Goal: Information Seeking & Learning: Learn about a topic

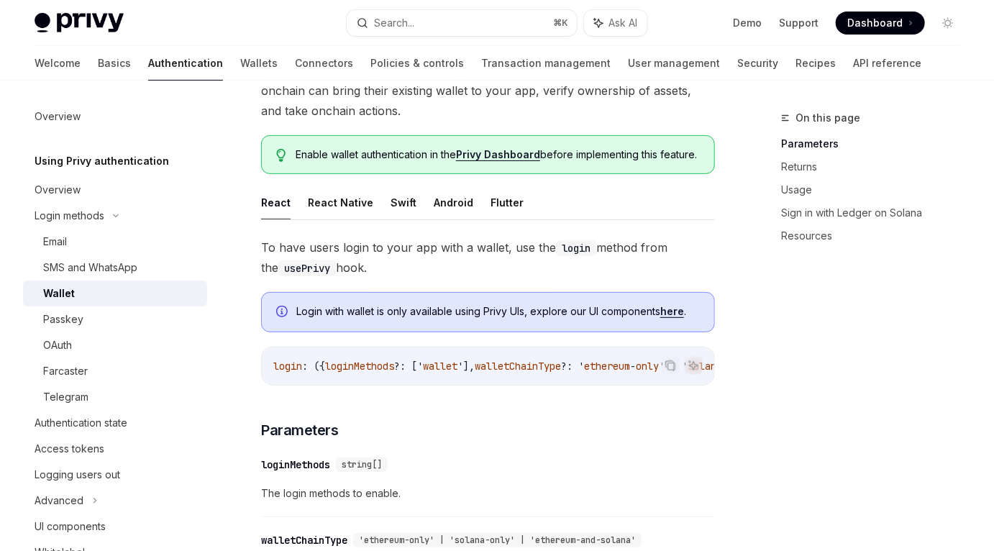
scroll to position [144, 0]
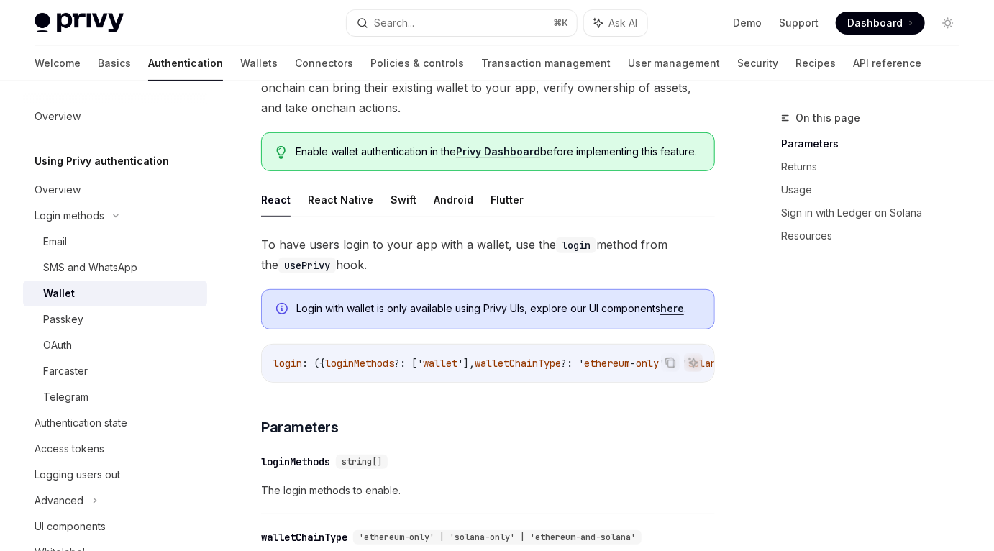
click at [427, 145] on span "Enable wallet authentication in the Privy Dashboard before implementing this fe…" at bounding box center [498, 152] width 404 height 14
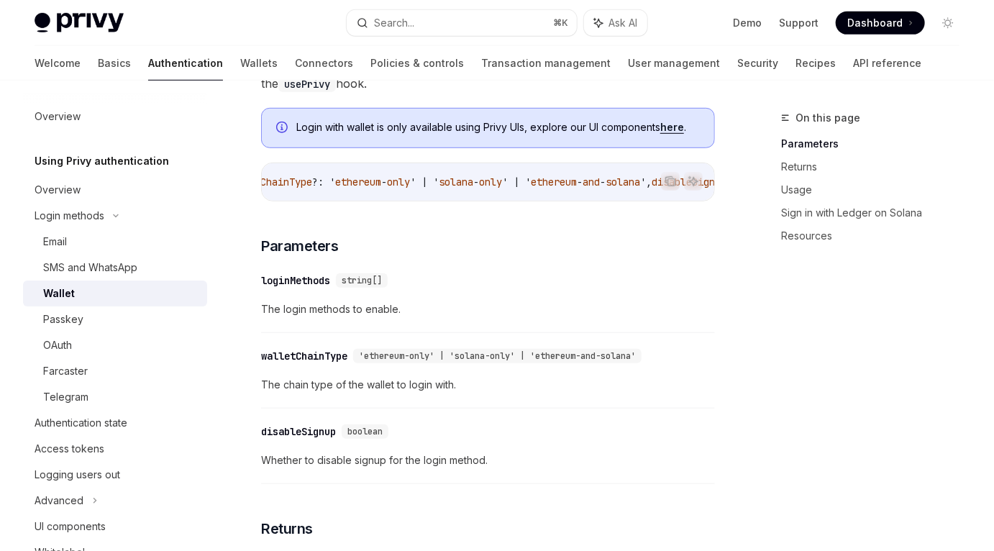
scroll to position [0, 0]
click at [128, 379] on div "Farcaster" at bounding box center [120, 371] width 155 height 17
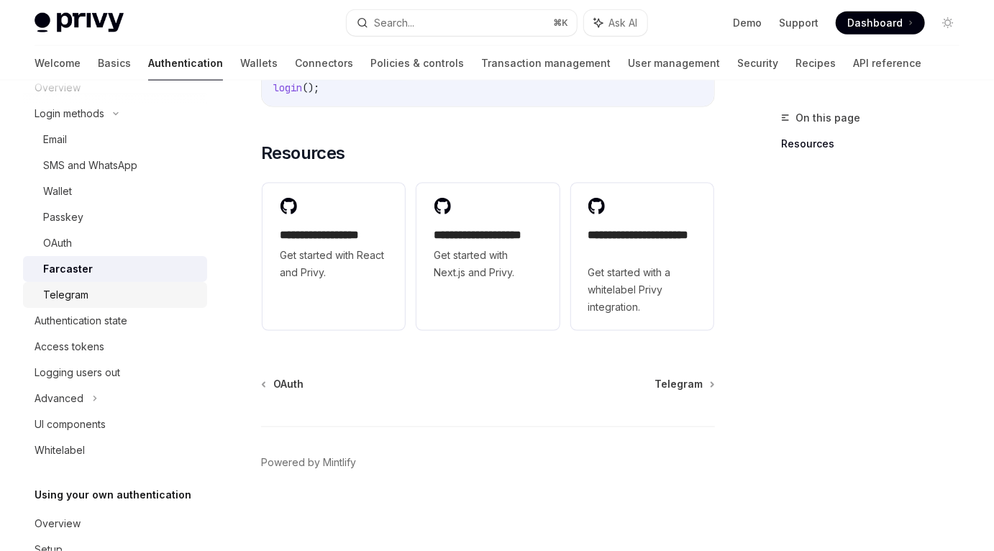
scroll to position [168, 0]
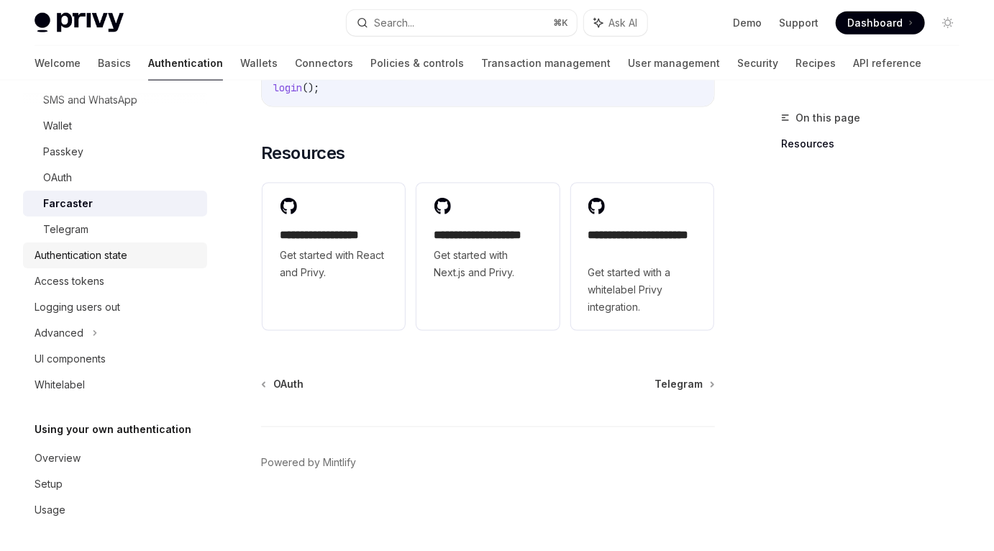
click at [135, 251] on div "Authentication state" at bounding box center [117, 255] width 164 height 17
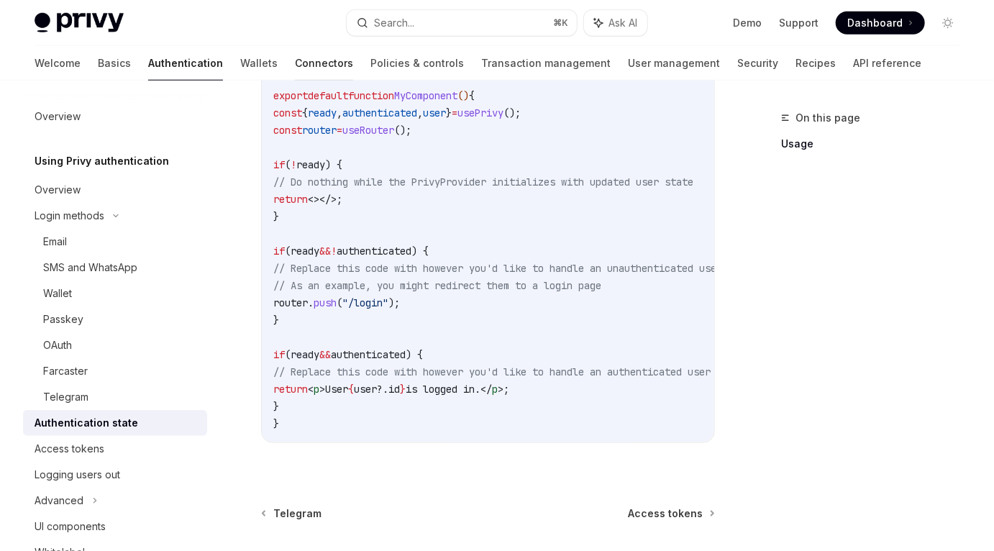
click at [295, 63] on link "Connectors" at bounding box center [324, 63] width 58 height 35
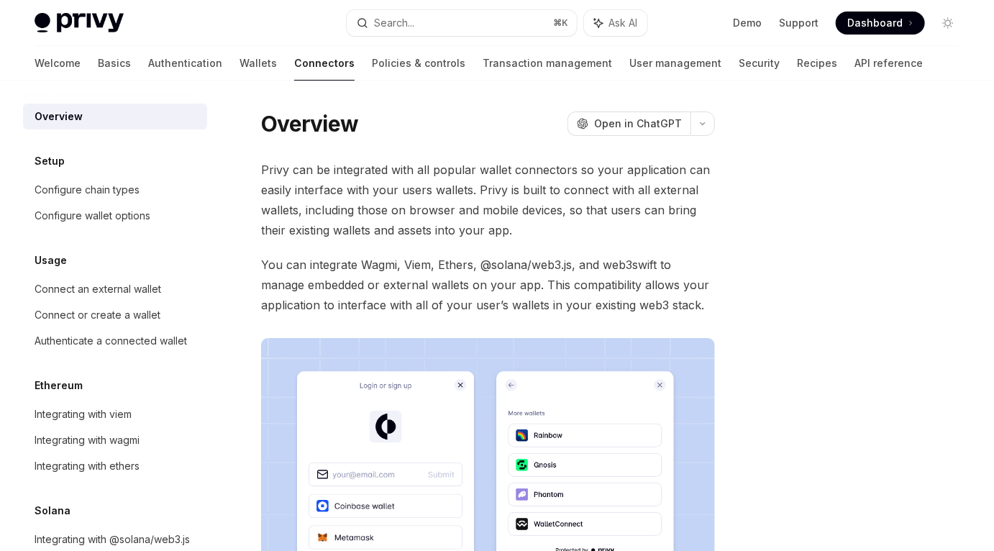
click at [380, 218] on span "Privy can be integrated with all popular wallet connectors so your application …" at bounding box center [488, 200] width 454 height 81
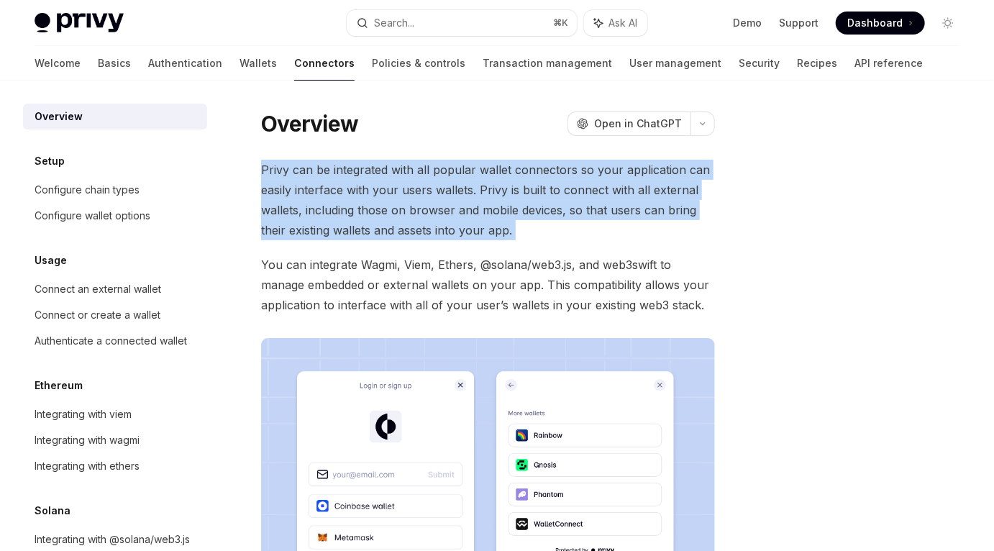
click at [380, 218] on span "Privy can be integrated with all popular wallet connectors so your application …" at bounding box center [488, 200] width 454 height 81
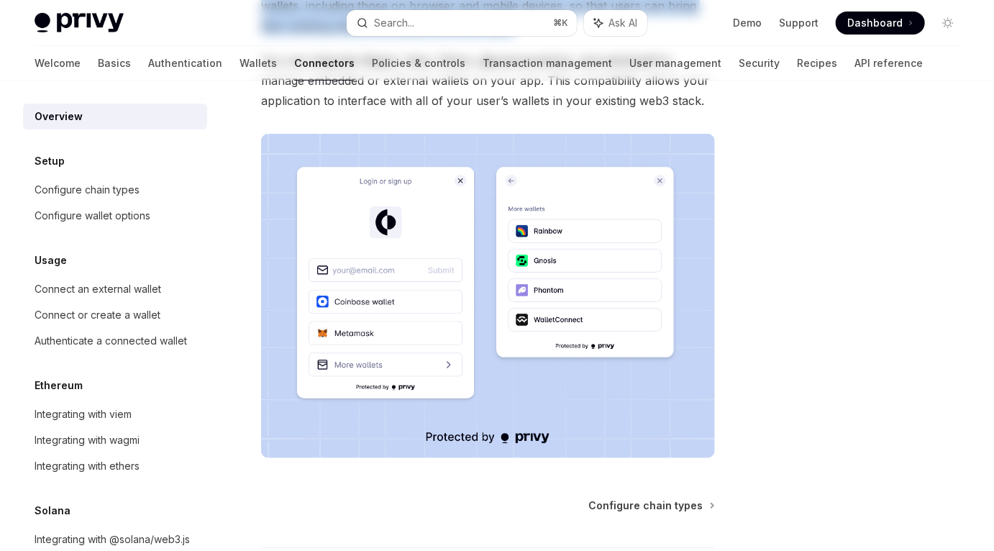
scroll to position [324, 0]
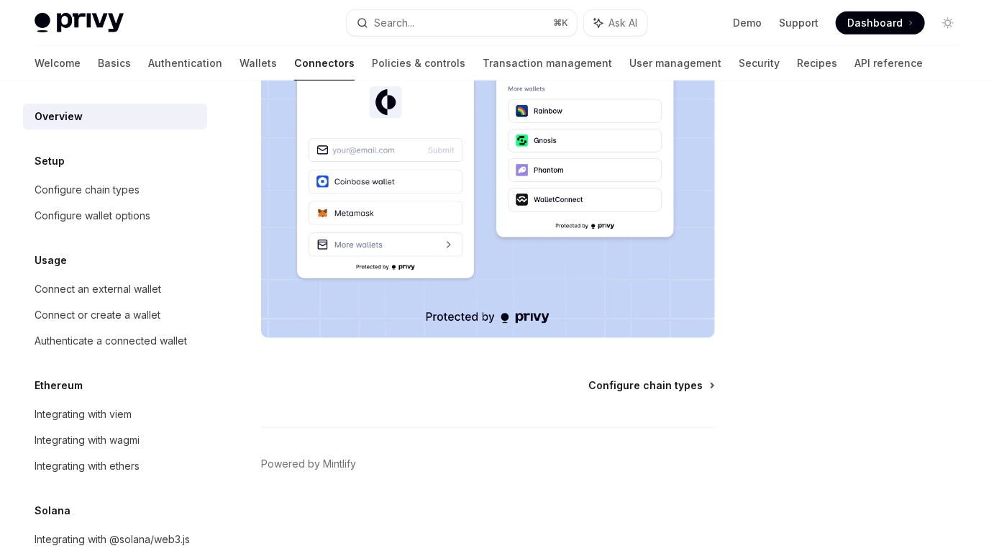
click at [657, 386] on span "Configure chain types" at bounding box center [645, 385] width 114 height 14
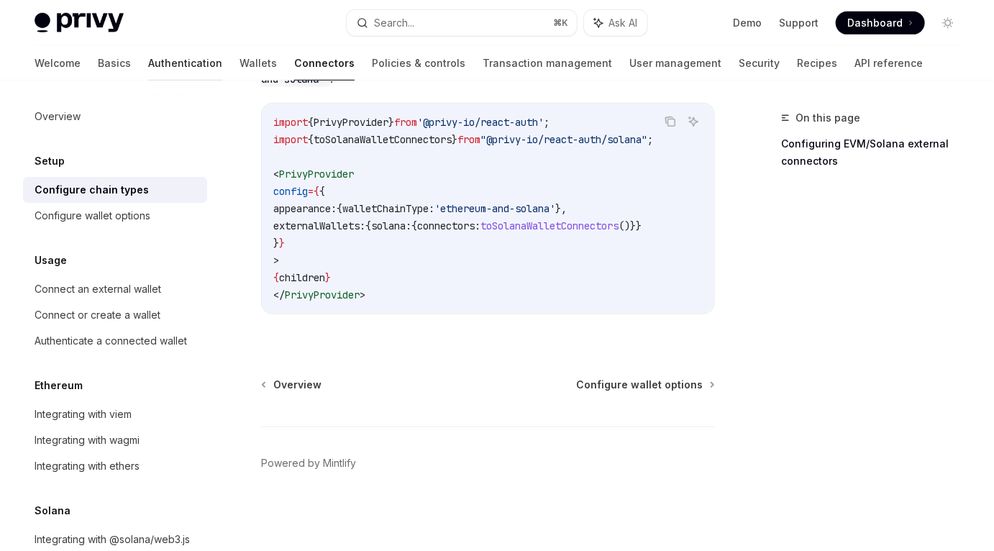
click at [148, 68] on link "Authentication" at bounding box center [185, 63] width 74 height 35
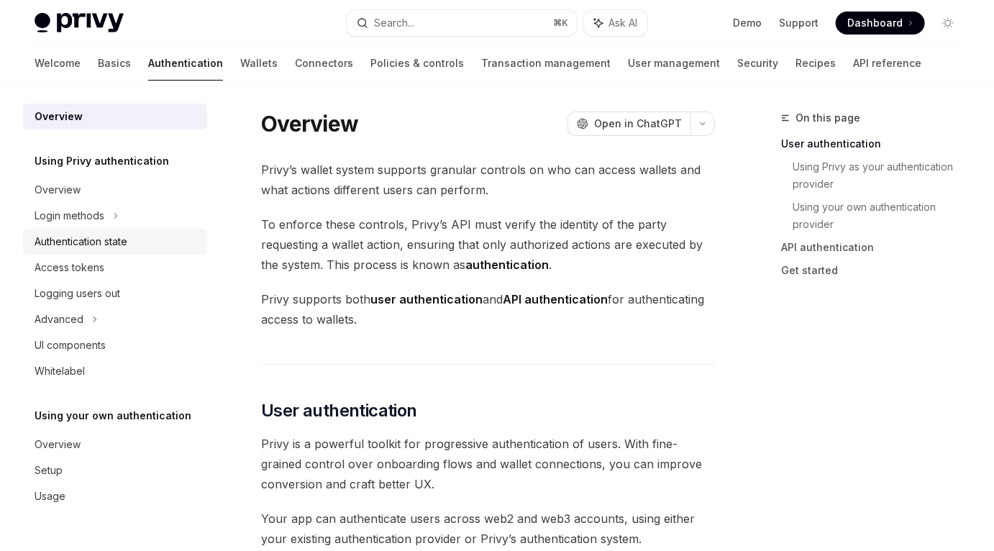
click at [114, 244] on div "Authentication state" at bounding box center [81, 241] width 93 height 17
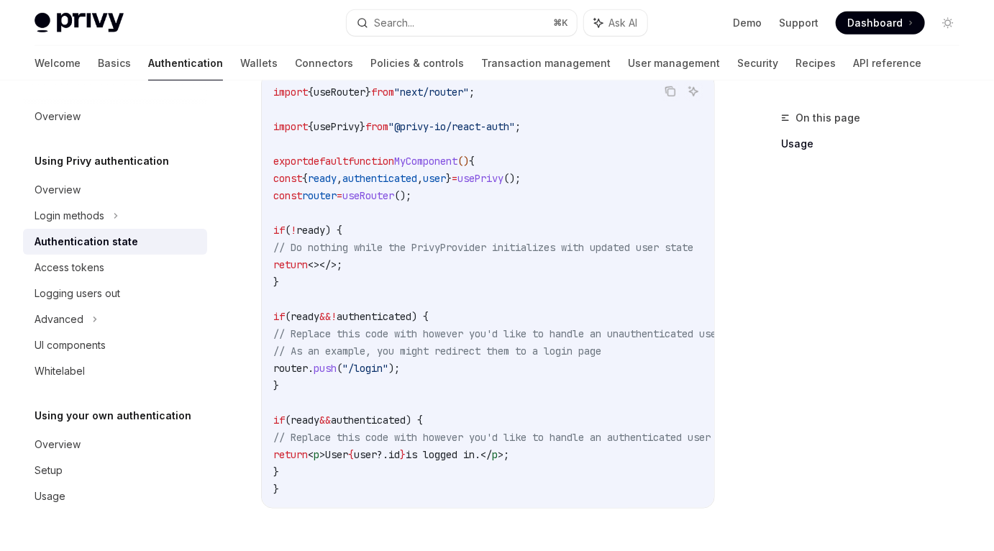
scroll to position [469, 0]
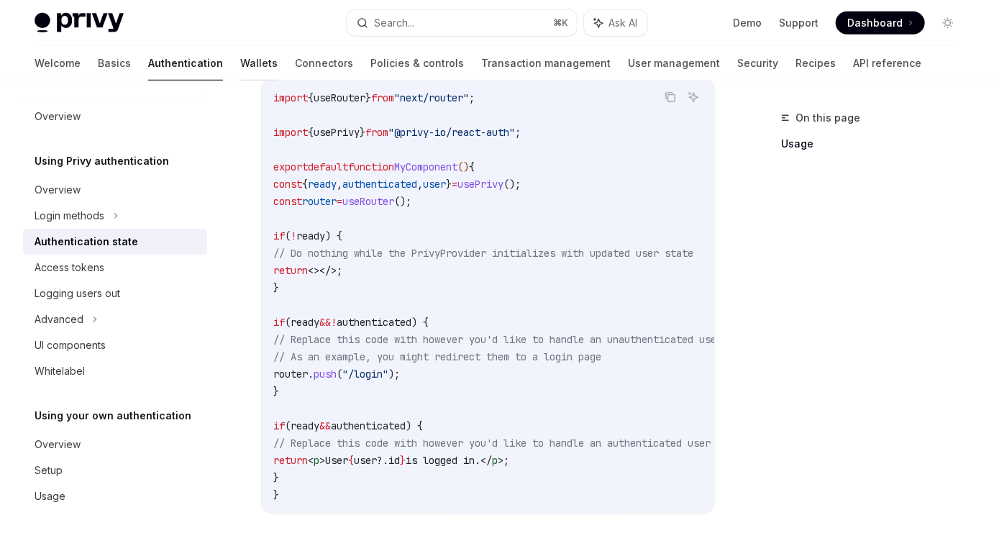
click at [240, 65] on link "Wallets" at bounding box center [258, 63] width 37 height 35
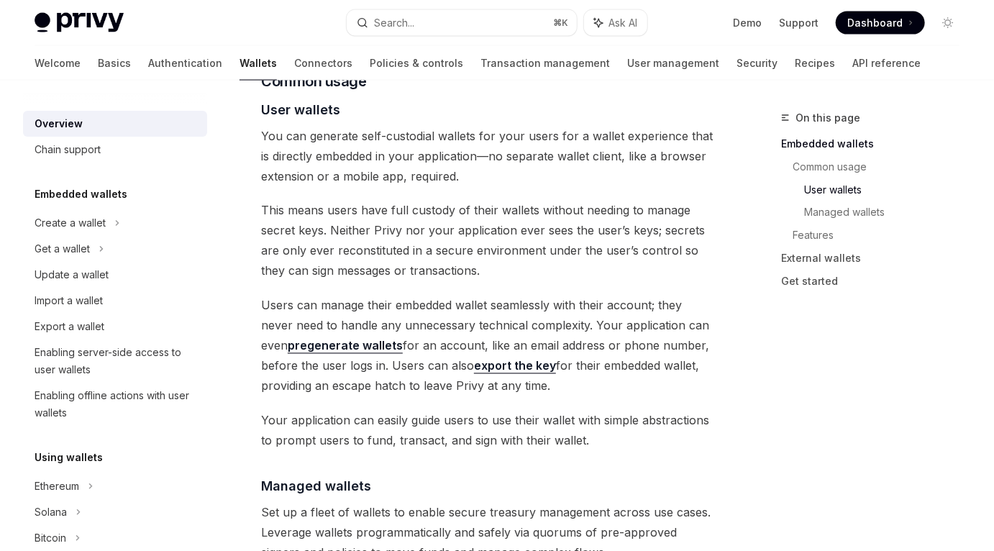
scroll to position [1048, 0]
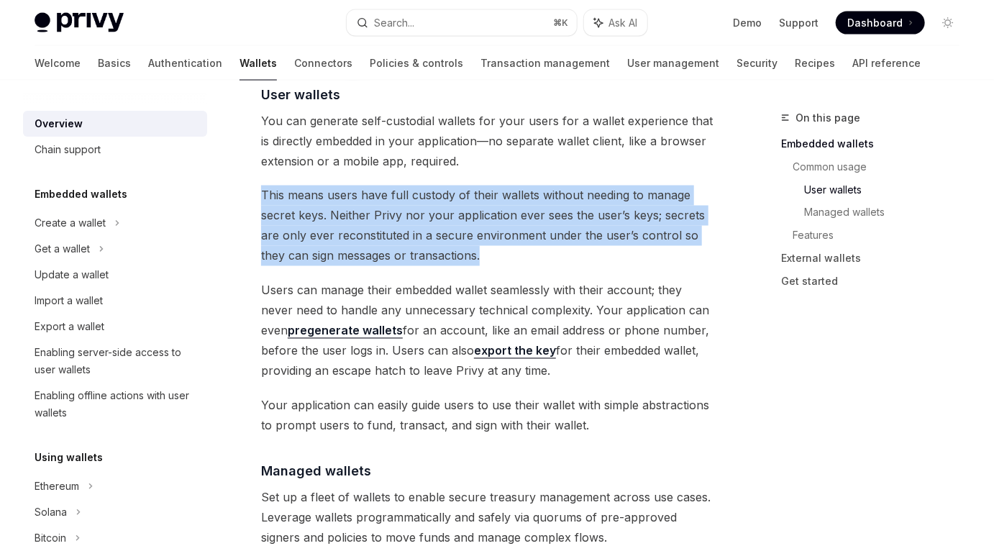
drag, startPoint x: 481, startPoint y: 256, endPoint x: 258, endPoint y: 194, distance: 230.9
copy span "This means users have full custody of their wallets without needing to manage s…"
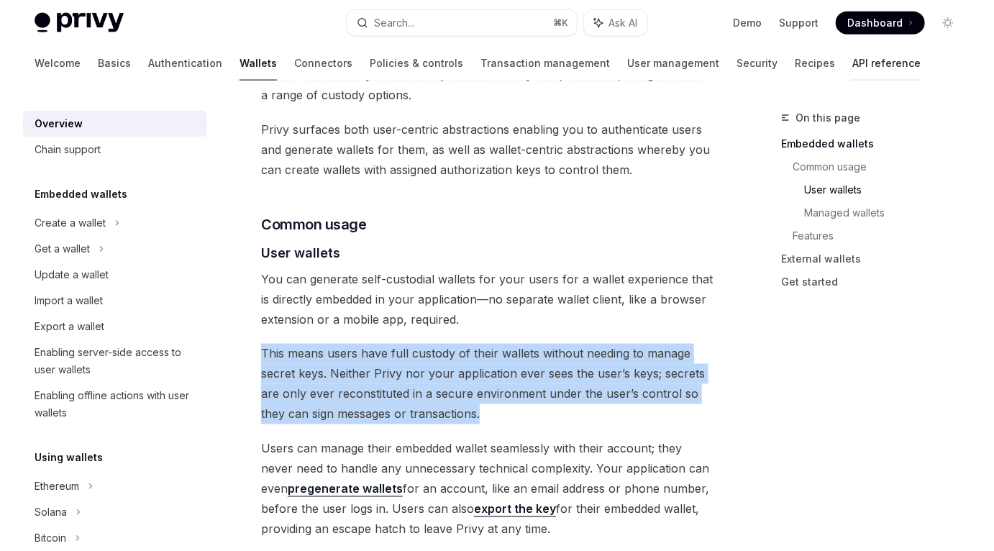
scroll to position [889, 0]
click at [370, 68] on link "Policies & controls" at bounding box center [417, 63] width 94 height 35
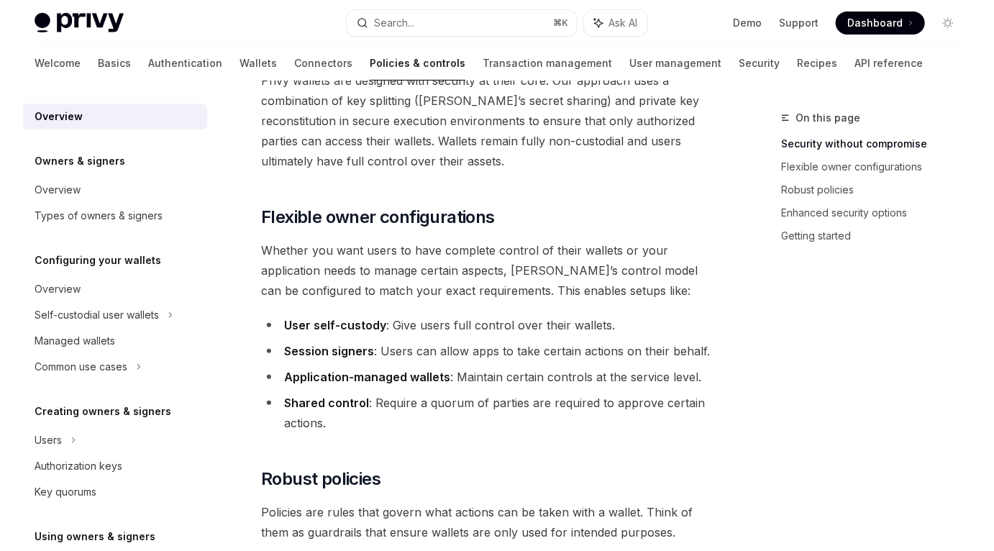
scroll to position [216, 0]
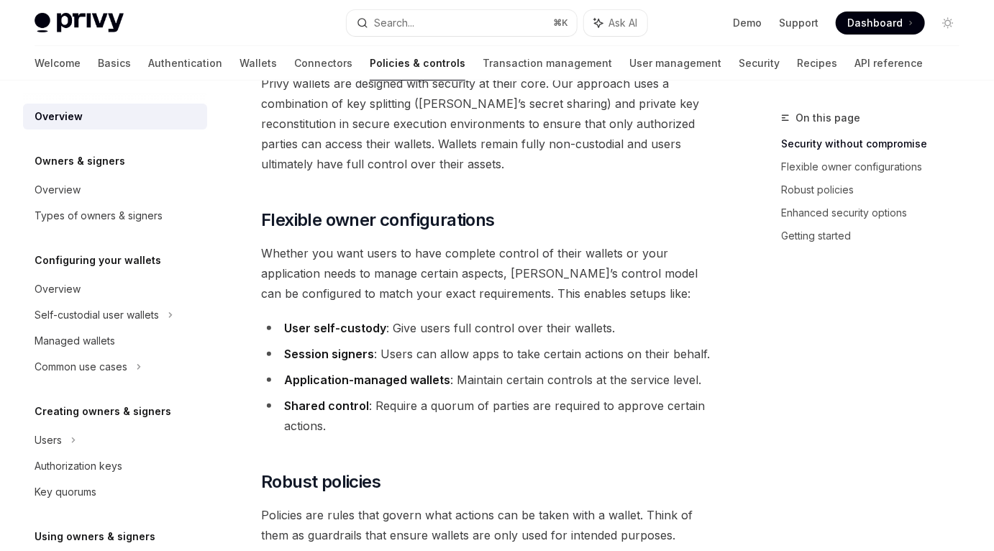
click at [453, 158] on span "Privy wallets are designed with security at their core. Our approach uses a com…" at bounding box center [488, 123] width 454 height 101
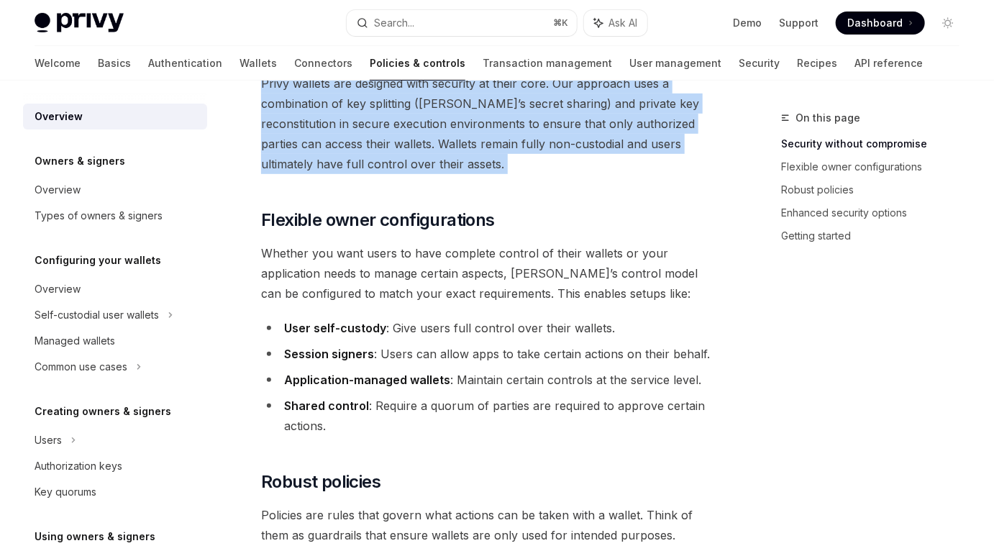
click at [453, 158] on span "Privy wallets are designed with security at their core. Our approach uses a com…" at bounding box center [488, 123] width 454 height 101
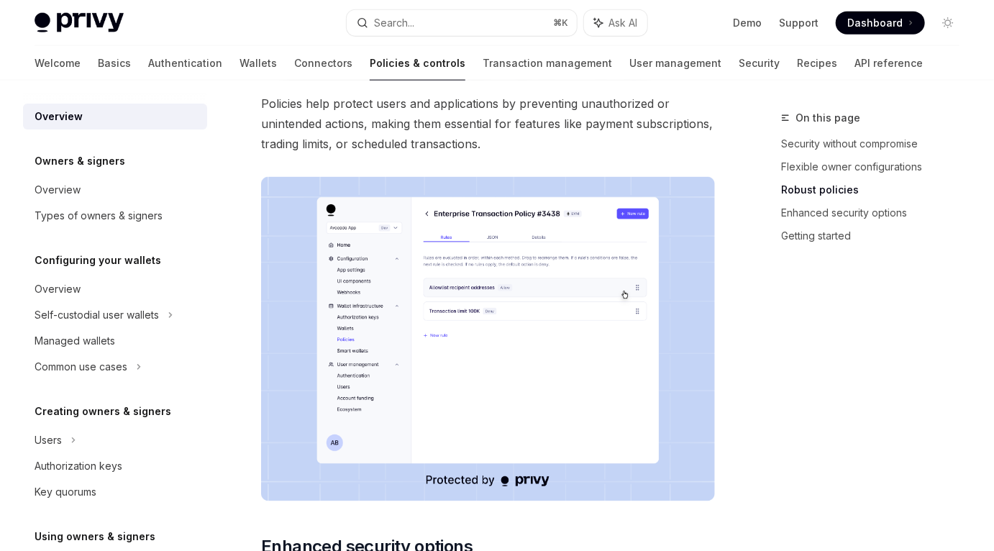
scroll to position [802, 0]
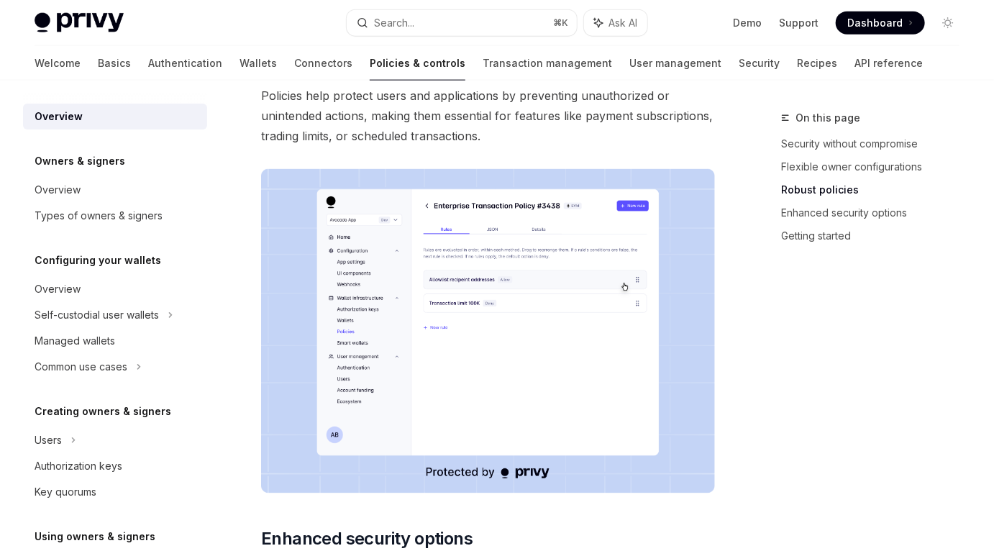
click at [771, 313] on div "On this page Security without compromise Flexible owner configurations Robust p…" at bounding box center [861, 330] width 219 height 442
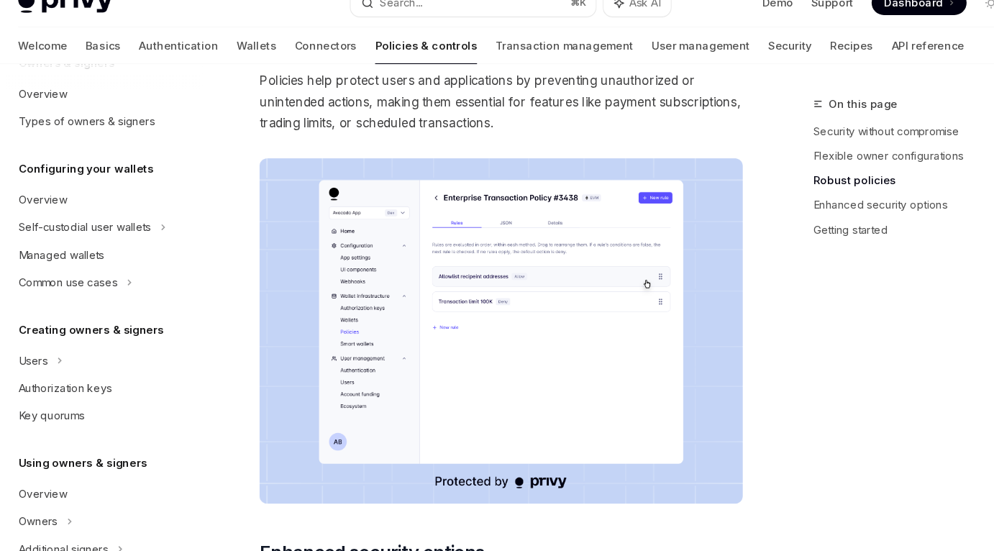
scroll to position [154, 0]
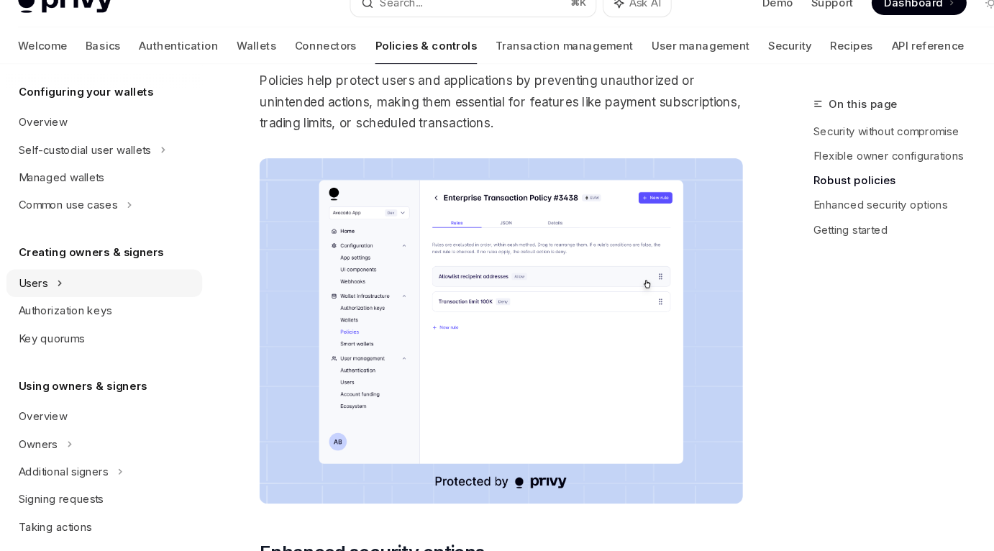
click at [64, 282] on div "Users" at bounding box center [115, 286] width 184 height 26
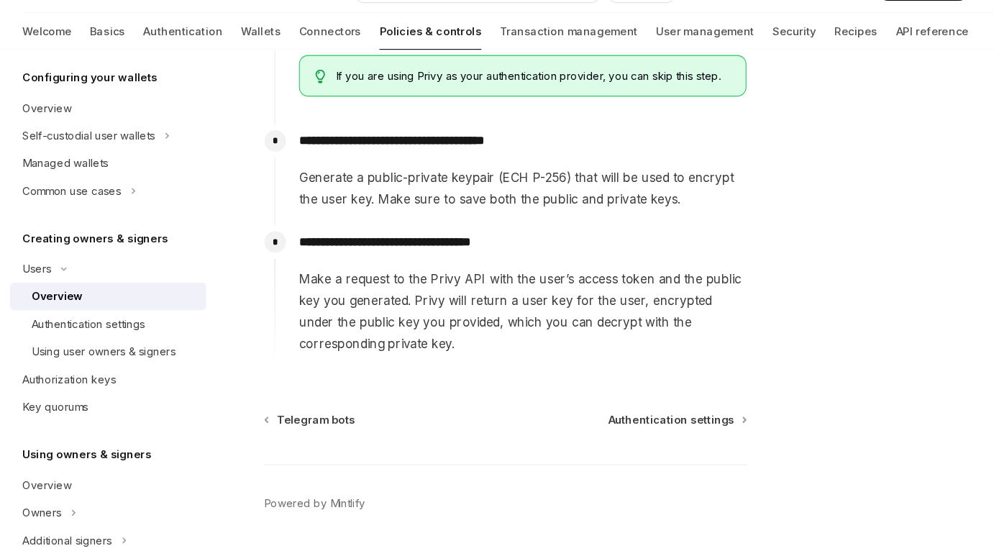
scroll to position [648, 0]
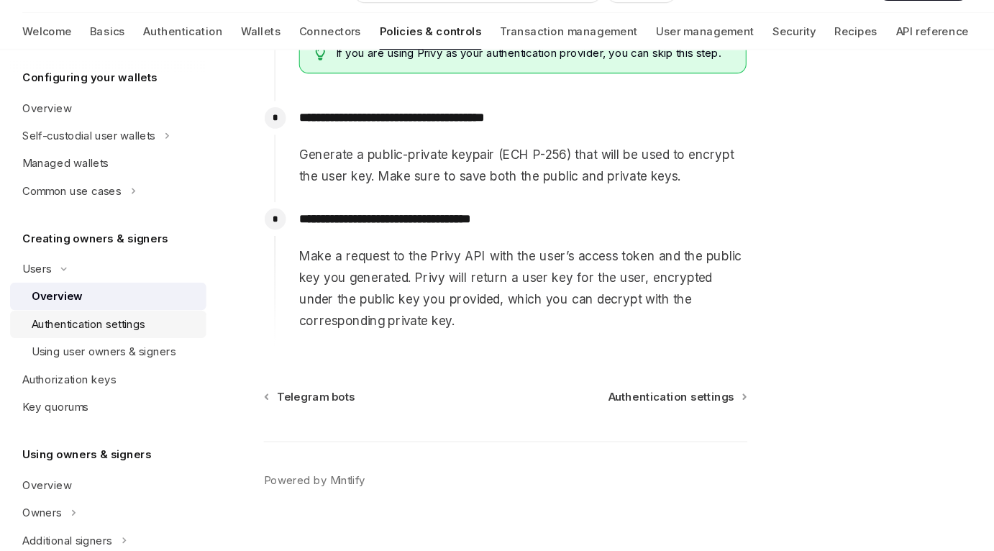
click at [82, 333] on div "Authentication settings" at bounding box center [96, 337] width 106 height 17
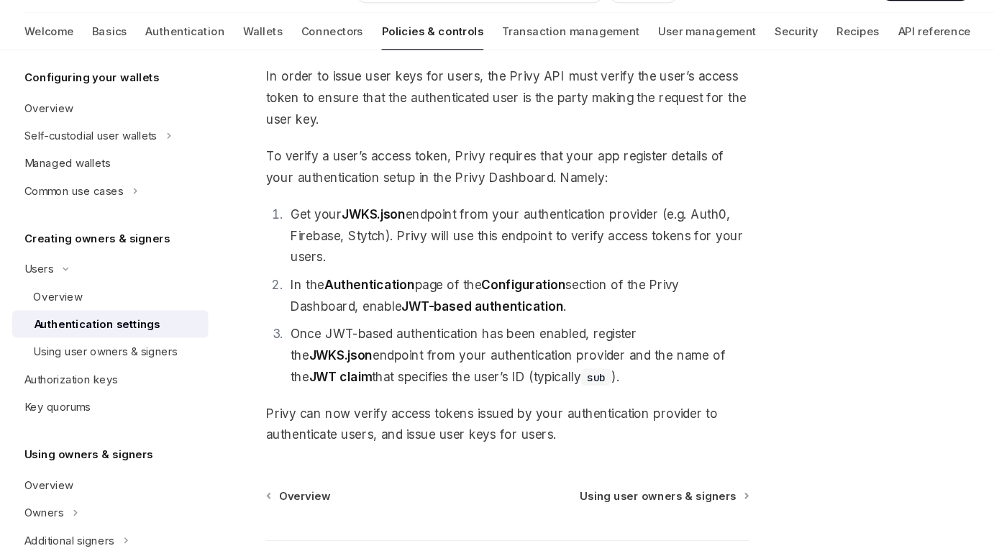
scroll to position [168, 0]
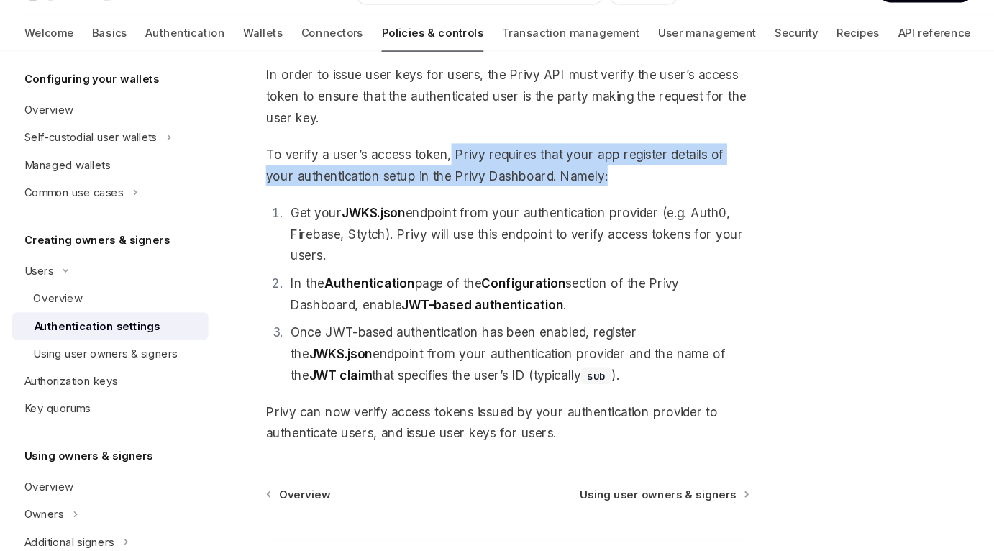
drag, startPoint x: 432, startPoint y: 179, endPoint x: 609, endPoint y: 193, distance: 176.8
click at [609, 193] on span "To verify a user’s access token, Privy requires that your app register details …" at bounding box center [488, 187] width 454 height 40
click at [76, 426] on link "Key quorums" at bounding box center [115, 416] width 184 height 26
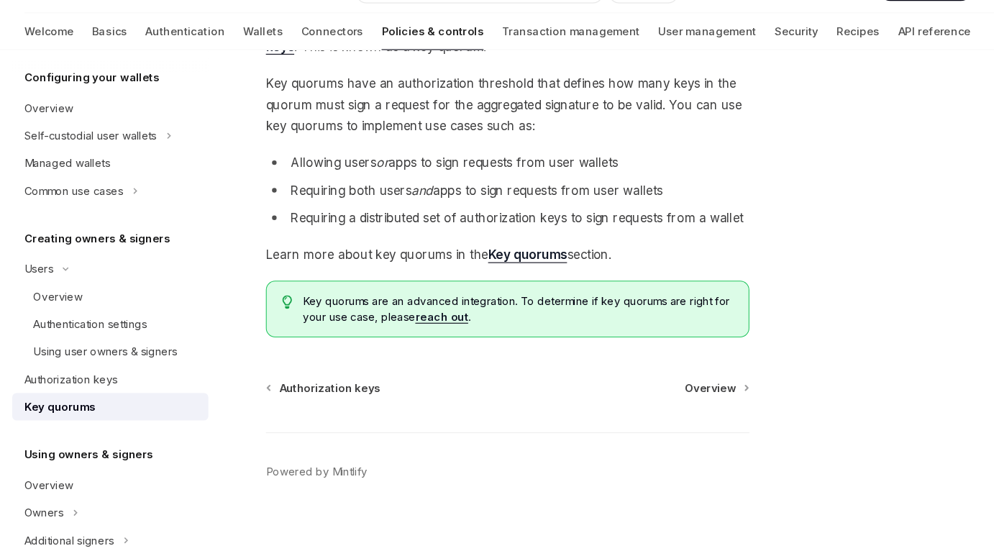
scroll to position [147, 0]
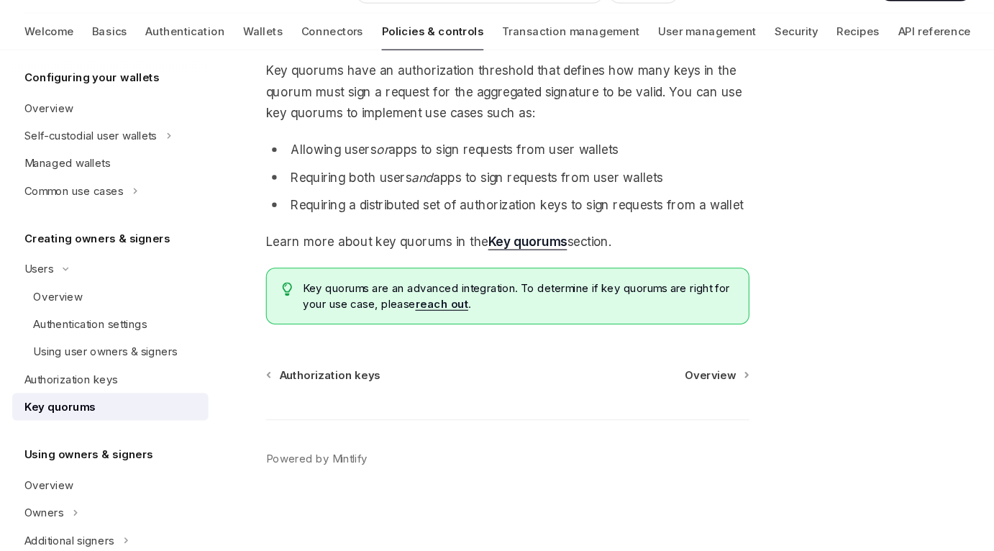
click at [388, 176] on li "Allowing users or apps to sign requests from user wallets" at bounding box center [488, 174] width 454 height 20
click at [365, 170] on li "Allowing users or apps to sign requests from user wallets" at bounding box center [488, 174] width 454 height 20
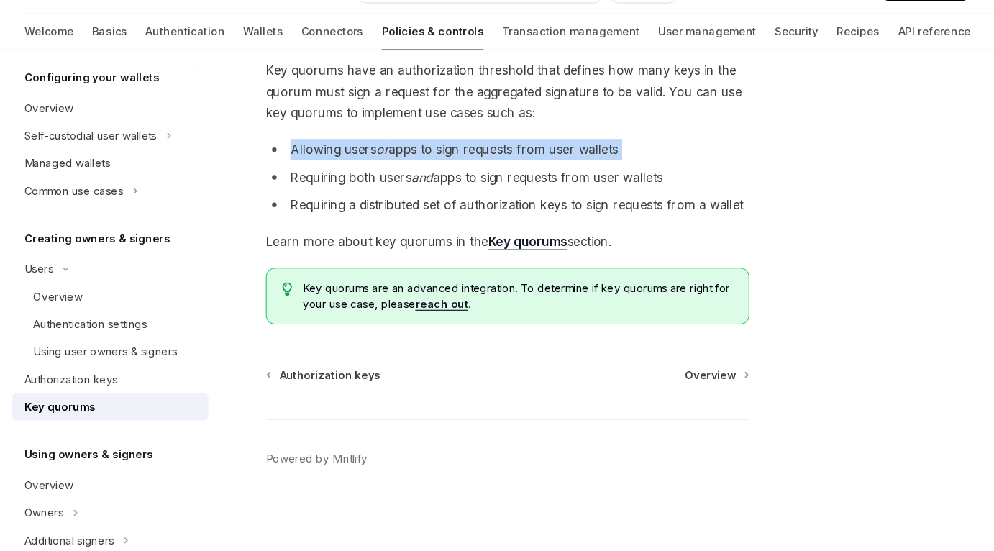
click at [365, 170] on li "Allowing users or apps to sign requests from user wallets" at bounding box center [488, 174] width 454 height 20
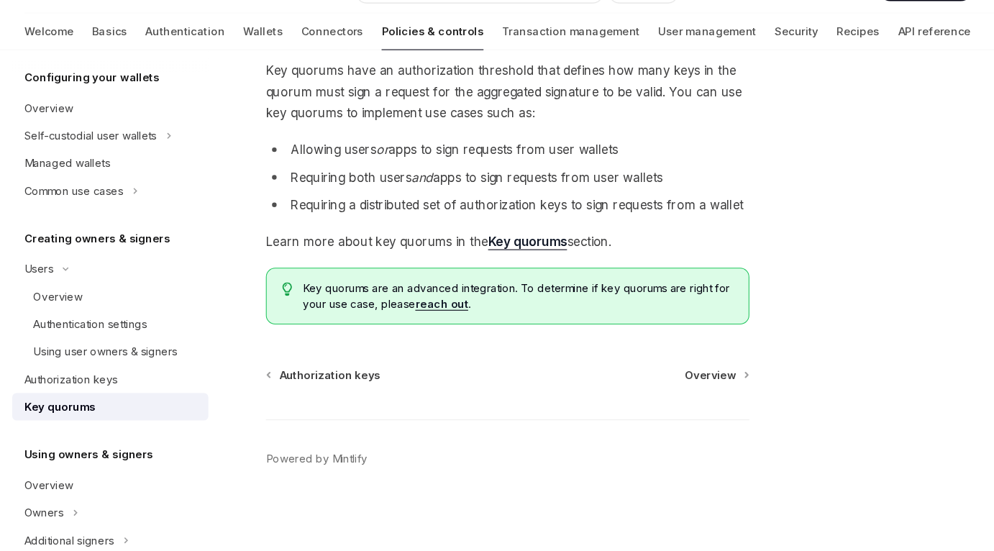
click at [360, 203] on li "Requiring both users and apps to sign requests from user wallets" at bounding box center [488, 200] width 454 height 20
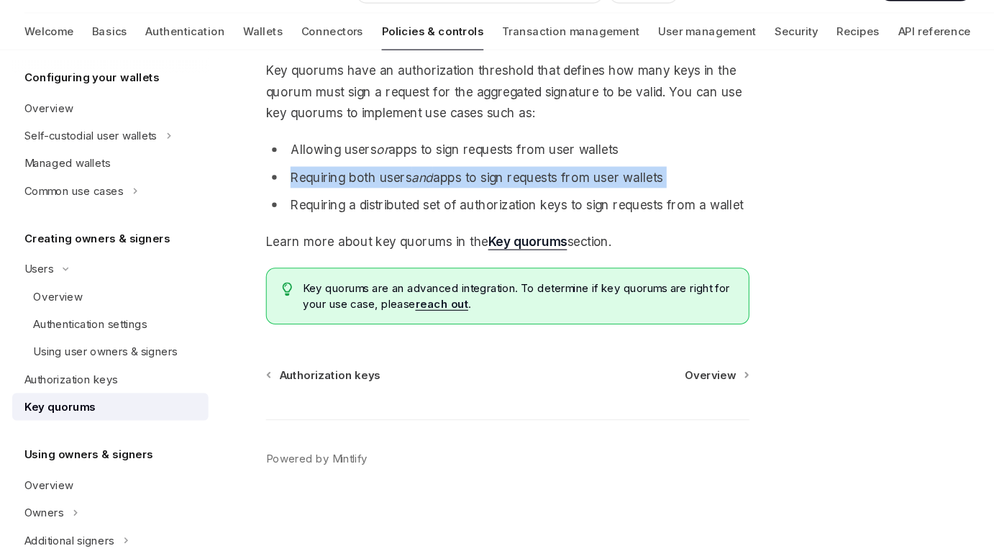
click at [360, 203] on li "Requiring both users and apps to sign requests from user wallets" at bounding box center [488, 200] width 454 height 20
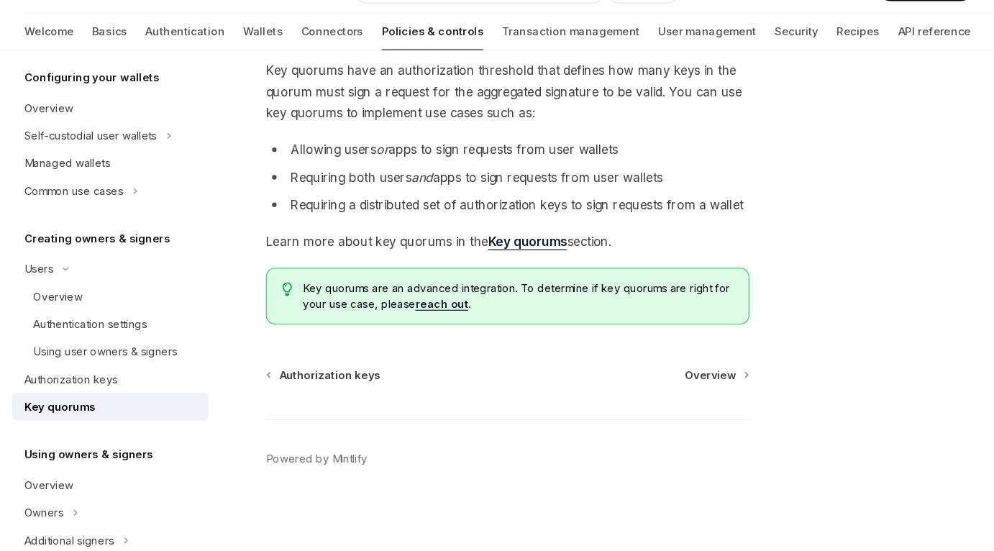
click at [437, 247] on div "An owner or a signer can also be composed of a mix of users and authorization k…" at bounding box center [488, 187] width 454 height 304
click at [519, 262] on strong "Key quorums" at bounding box center [507, 260] width 74 height 14
type textarea "*"
